Goal: Task Accomplishment & Management: Complete application form

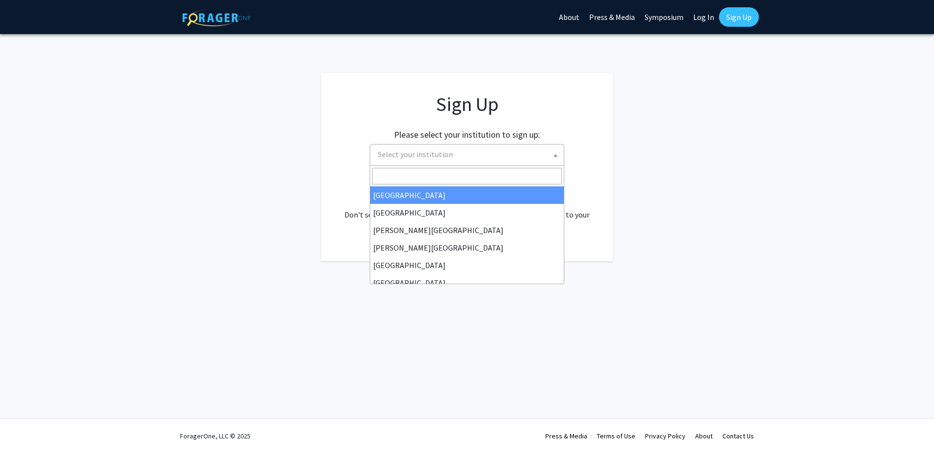
click at [470, 156] on span "Select your institution" at bounding box center [469, 154] width 190 height 20
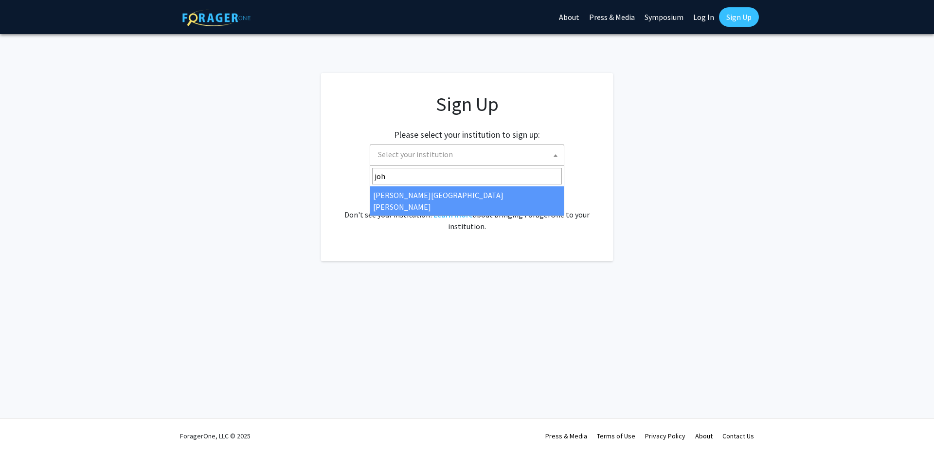
type input "[PERSON_NAME]"
select select "1"
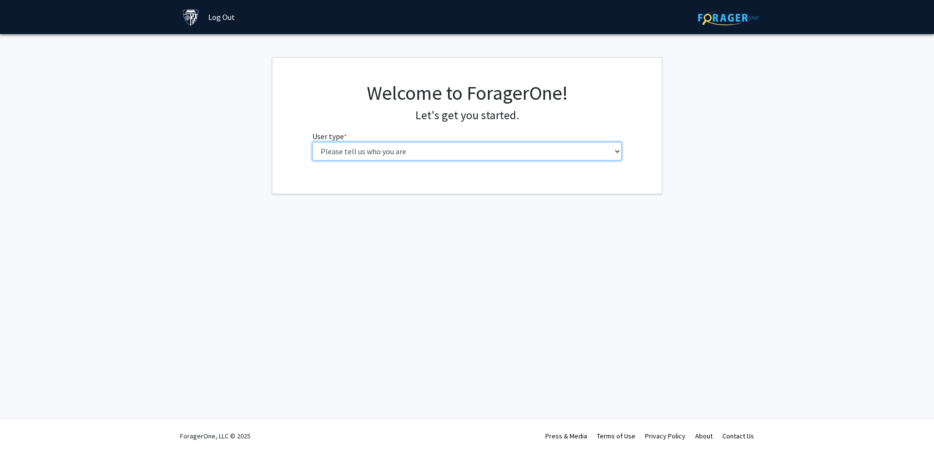
select select "2: masters"
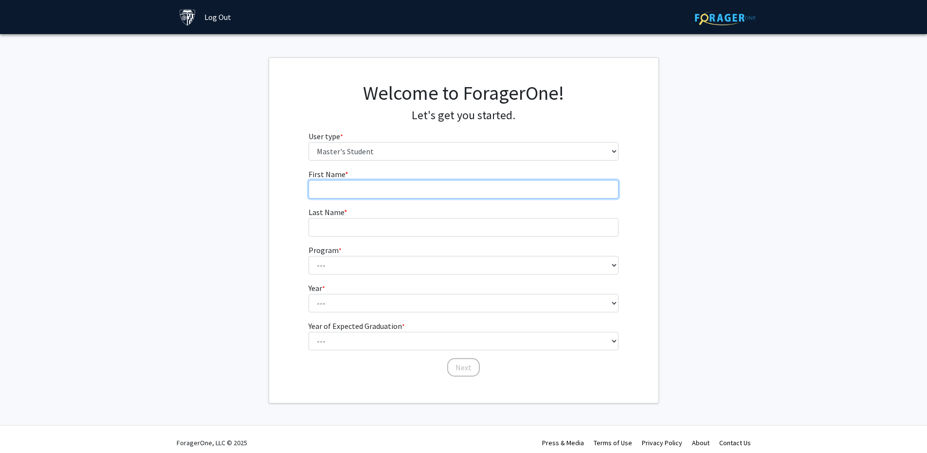
click at [404, 192] on input "First Name * required" at bounding box center [463, 189] width 310 height 18
type input "O"
type input "Portelean-"
